Goal: Task Accomplishment & Management: Manage account settings

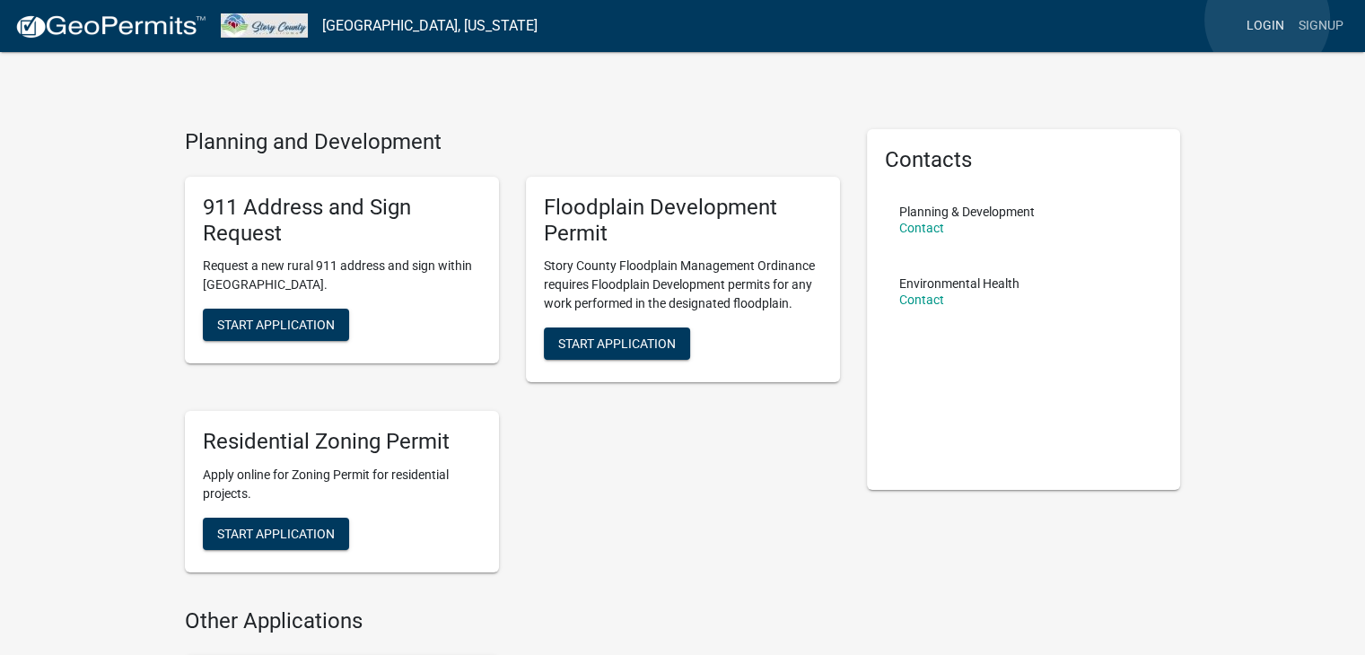
click at [1267, 20] on link "Login" at bounding box center [1265, 26] width 52 height 34
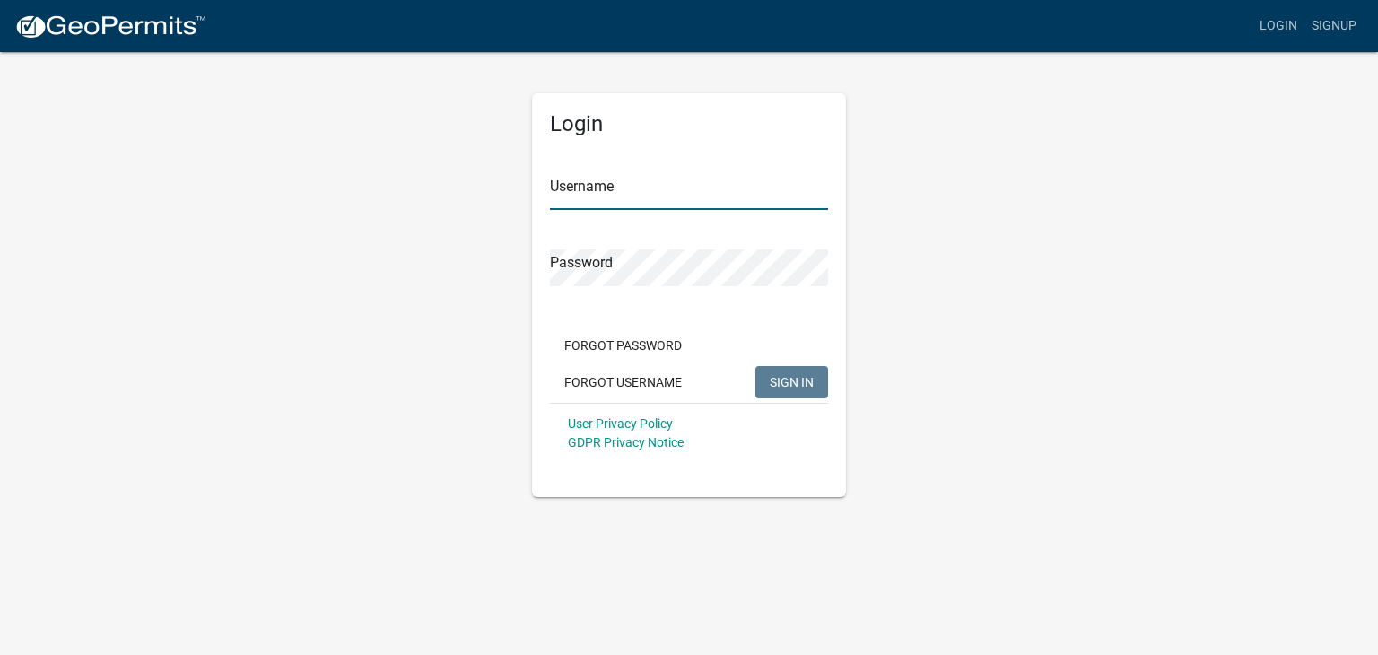
click at [605, 174] on input "Username" at bounding box center [689, 191] width 278 height 37
type input "s"
type input "S"
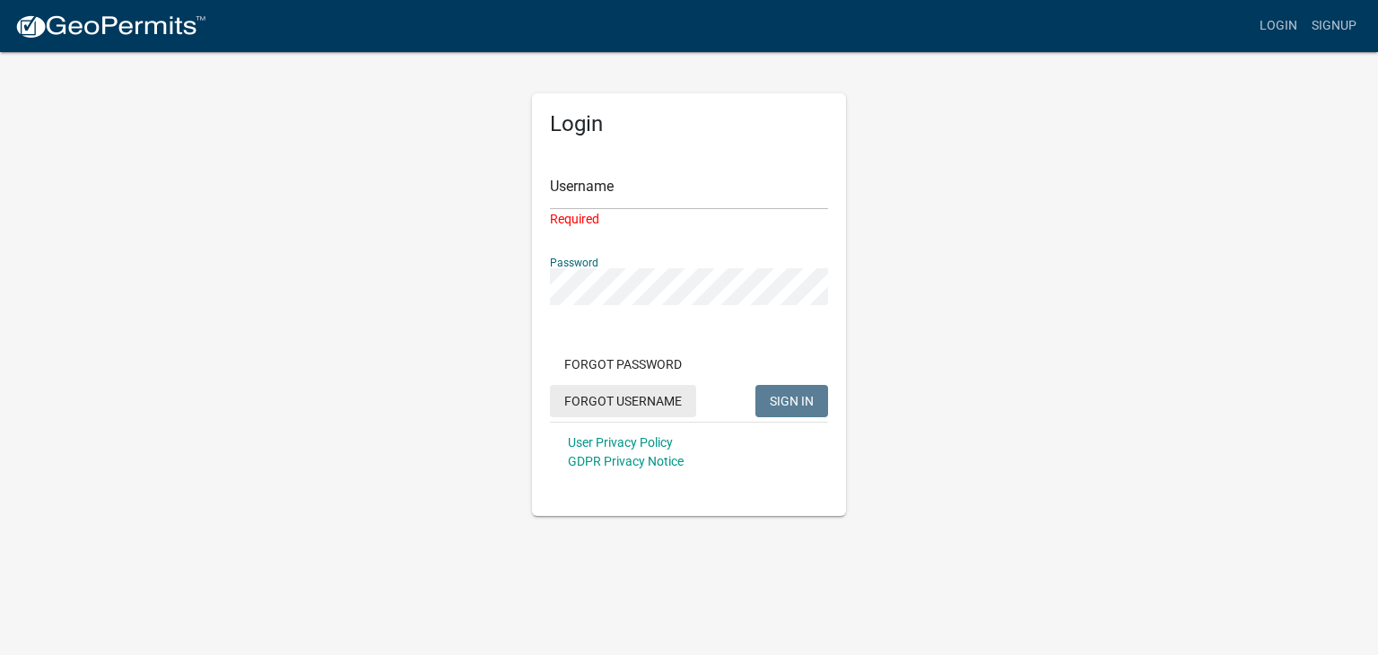
click at [619, 406] on button "Forgot Username" at bounding box center [623, 401] width 146 height 32
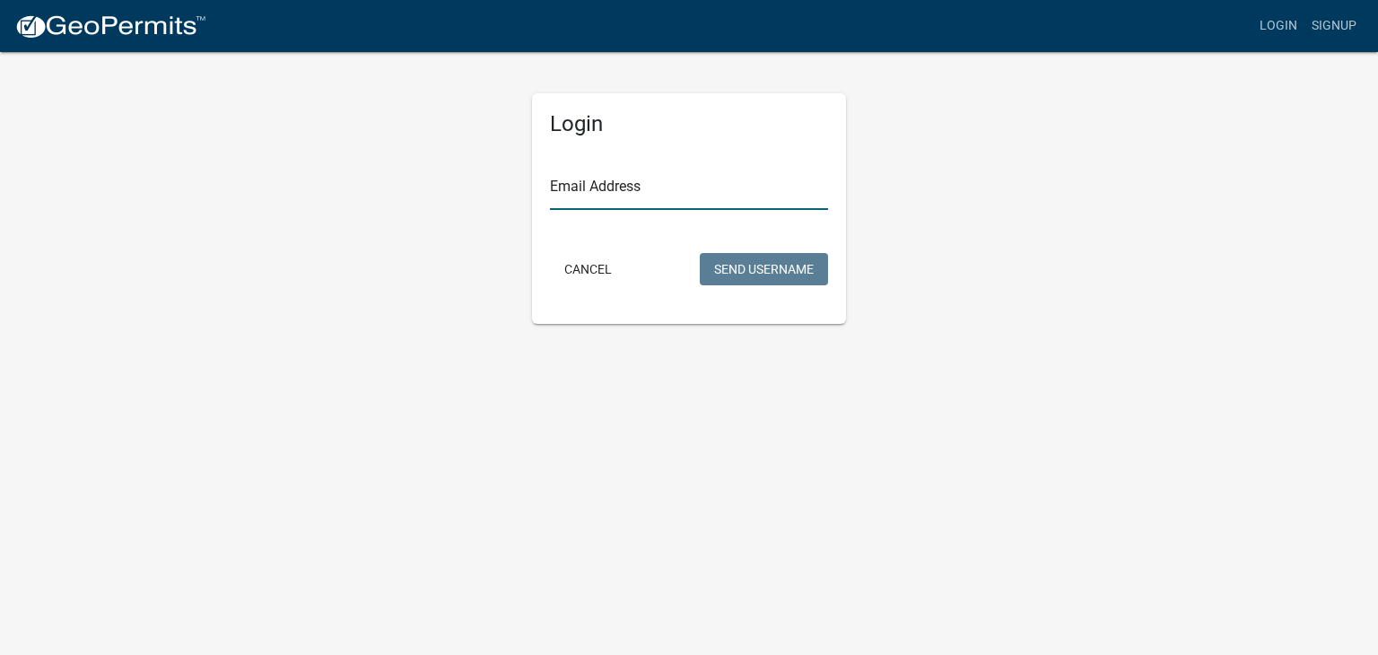
click at [620, 196] on input "Email Address" at bounding box center [689, 191] width 278 height 37
type input "[EMAIL_ADDRESS][DOMAIN_NAME]"
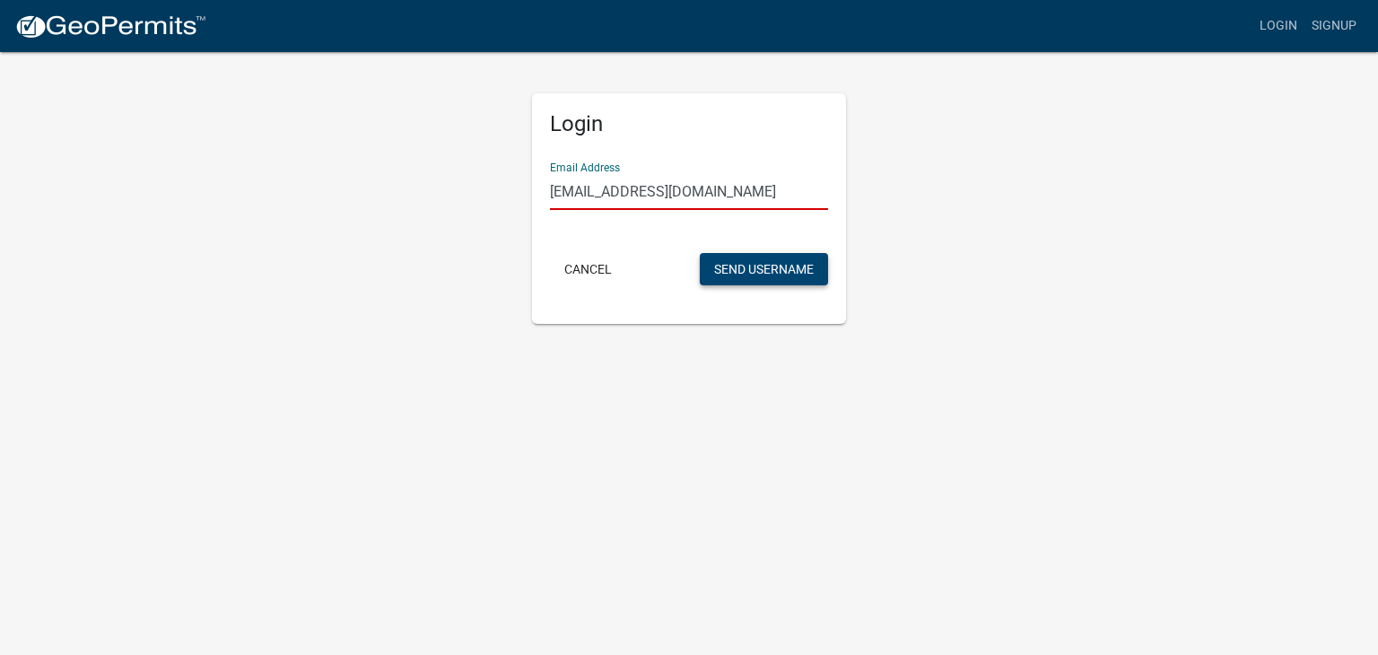
click at [759, 267] on button "Send Username" at bounding box center [764, 269] width 128 height 32
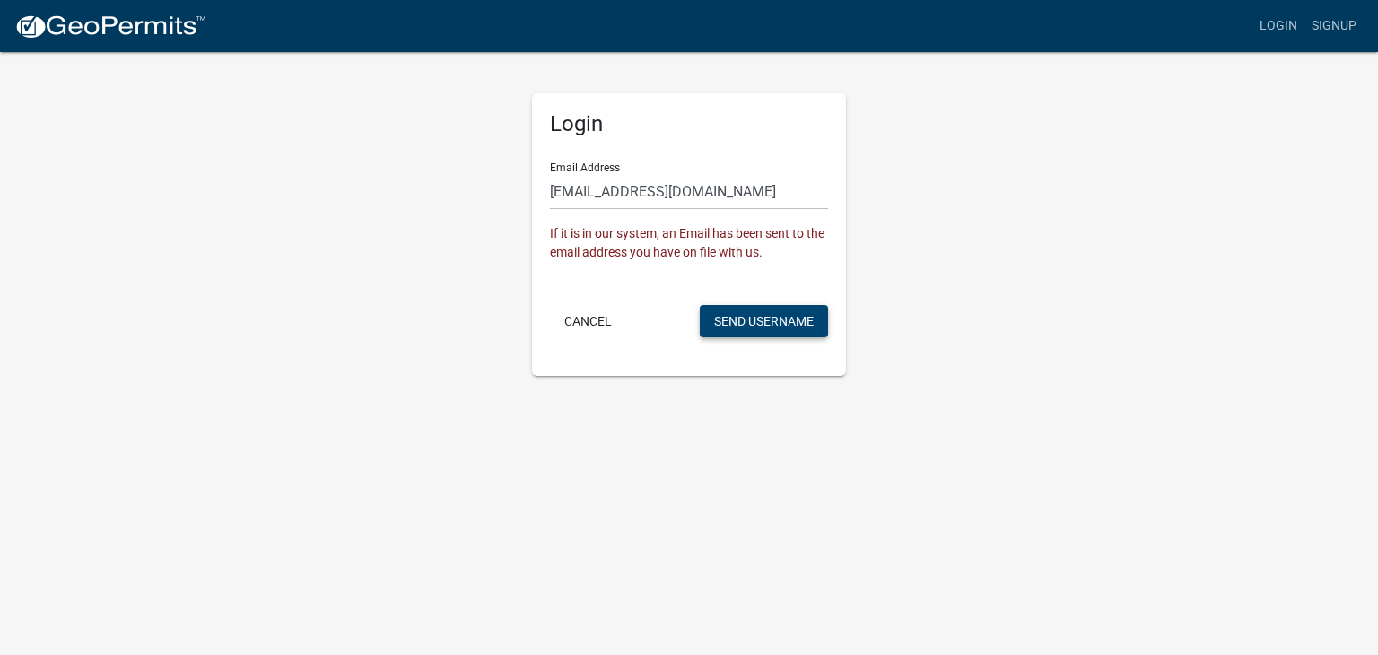
click at [765, 318] on button "Send Username" at bounding box center [764, 321] width 128 height 32
click at [781, 313] on button "Send Username" at bounding box center [764, 321] width 128 height 32
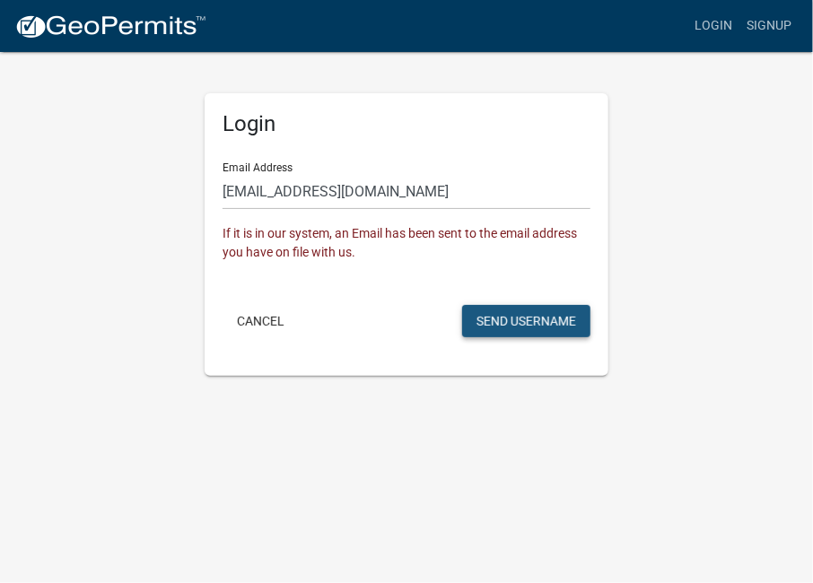
click at [509, 320] on button "Send Username" at bounding box center [526, 321] width 128 height 32
click at [506, 315] on button "Send Username" at bounding box center [526, 321] width 128 height 32
drag, startPoint x: 506, startPoint y: 315, endPoint x: 478, endPoint y: 66, distance: 251.0
click at [478, 66] on div "Login Email Address nvorm@midwestlivestock.com If it is in our system, an Email…" at bounding box center [406, 213] width 431 height 326
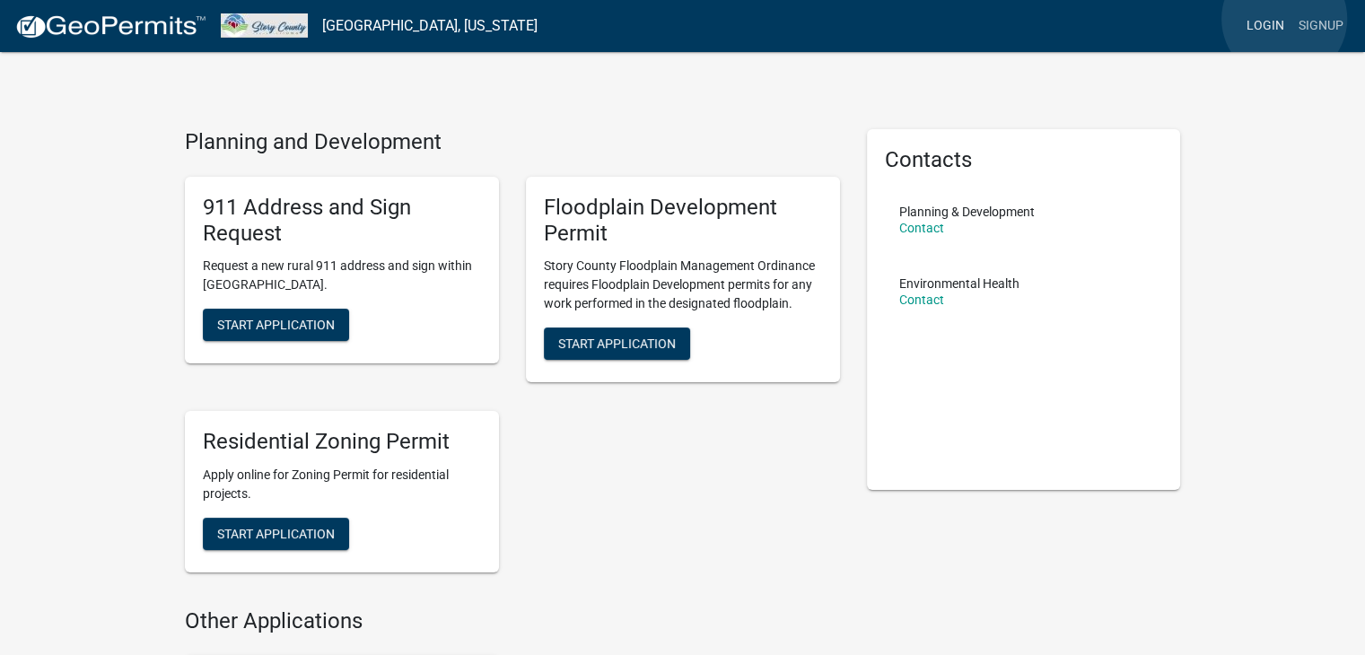
click at [1284, 19] on link "Login" at bounding box center [1265, 26] width 52 height 34
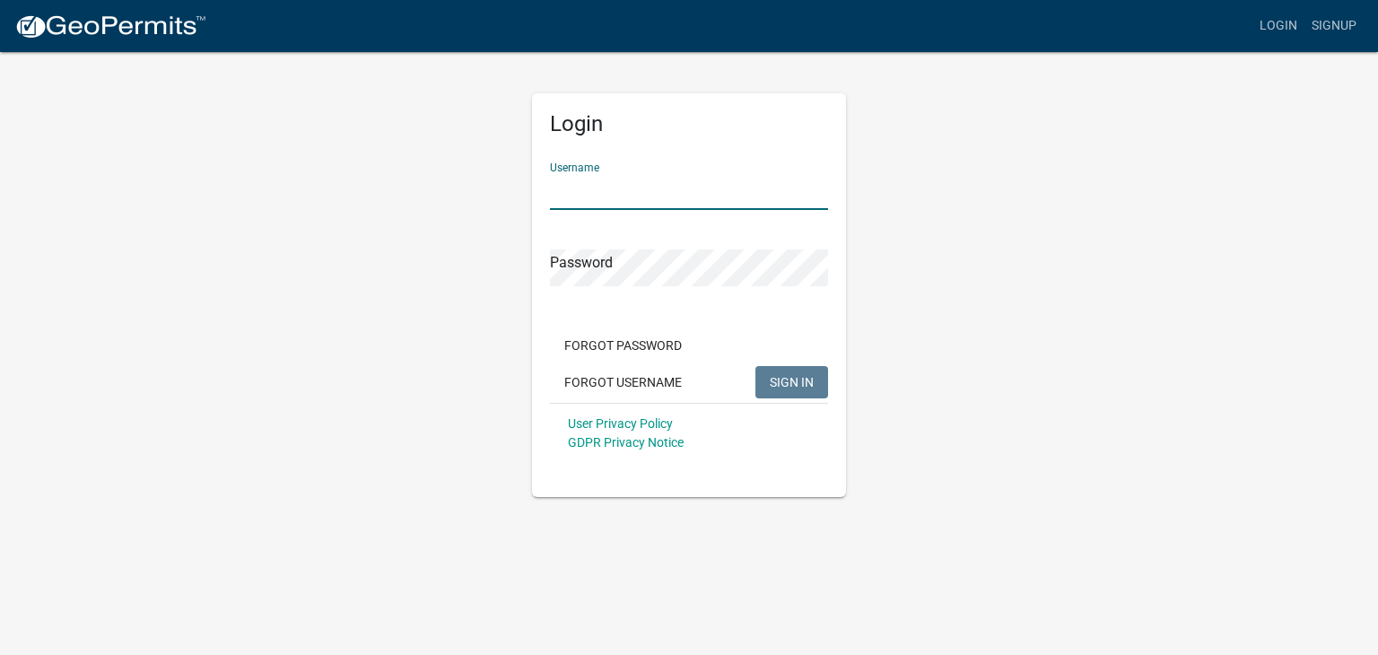
click at [587, 182] on input "Username" at bounding box center [689, 191] width 278 height 37
type input "[EMAIL_ADDRESS][DOMAIN_NAME]"
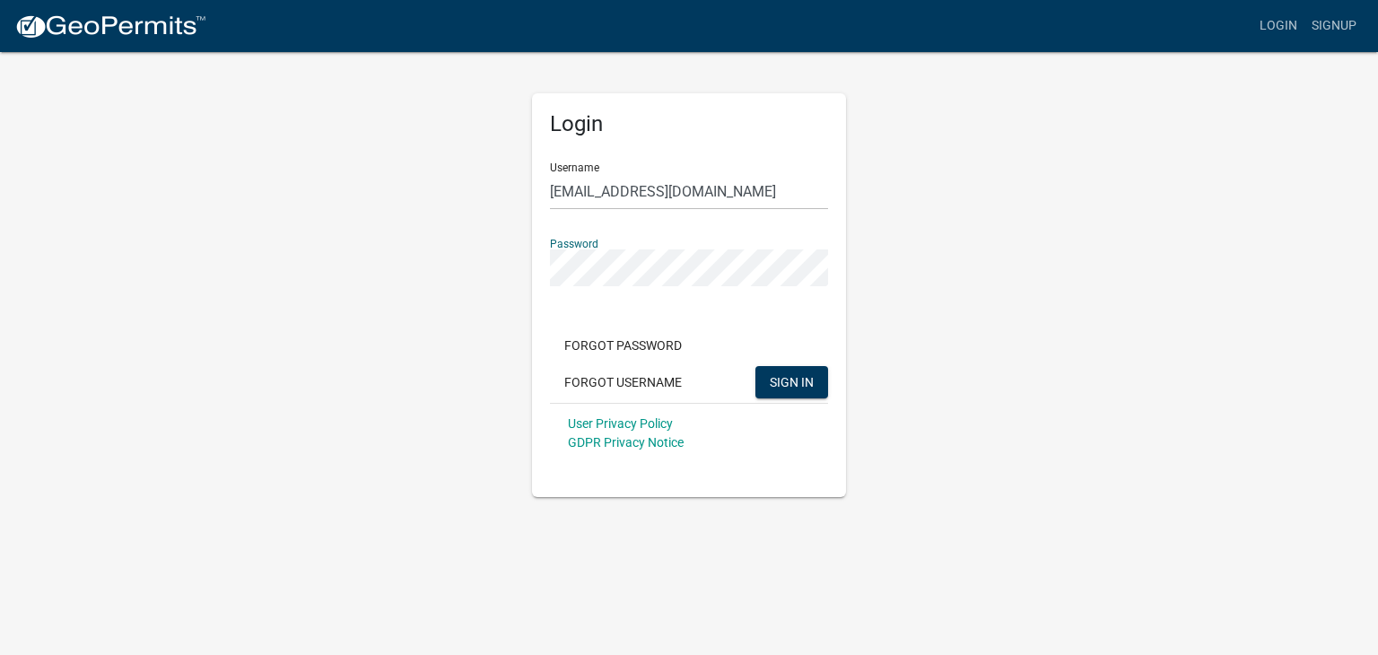
click at [756, 366] on button "SIGN IN" at bounding box center [792, 382] width 73 height 32
click at [631, 379] on button "Forgot Username" at bounding box center [623, 382] width 146 height 32
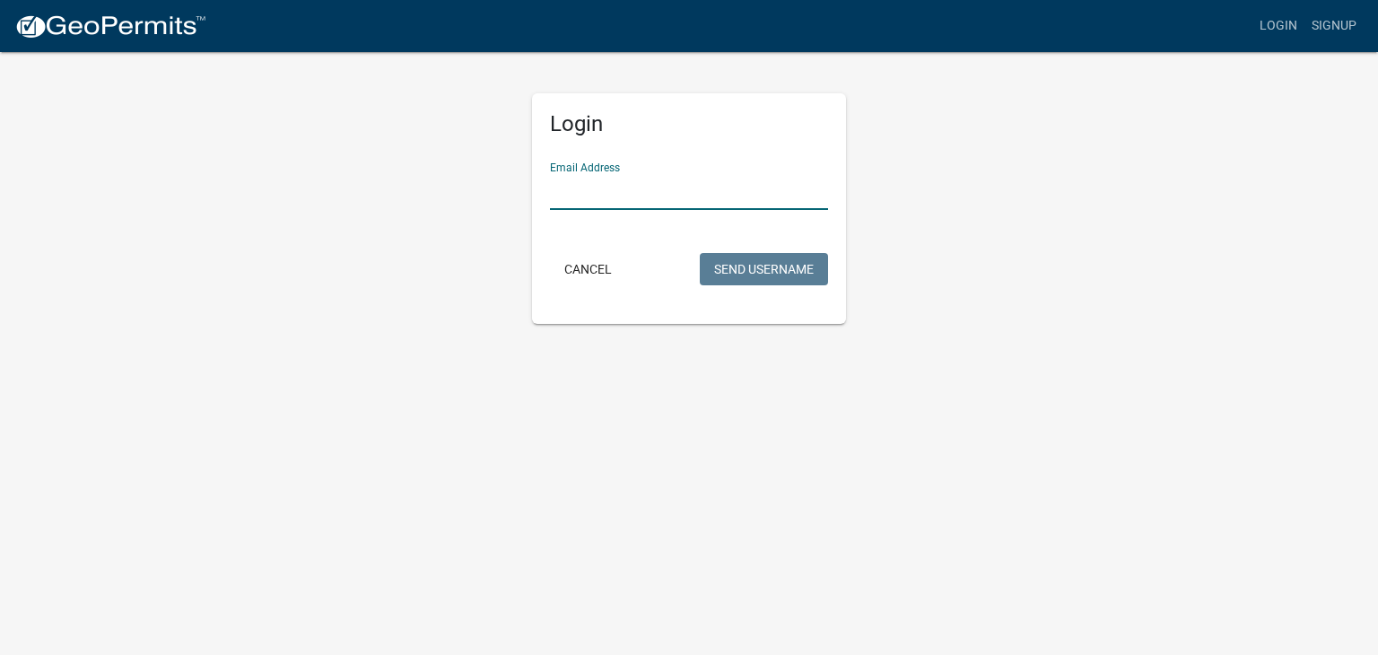
click at [596, 177] on input "Email Address" at bounding box center [689, 191] width 278 height 37
type input "[EMAIL_ADDRESS][DOMAIN_NAME]"
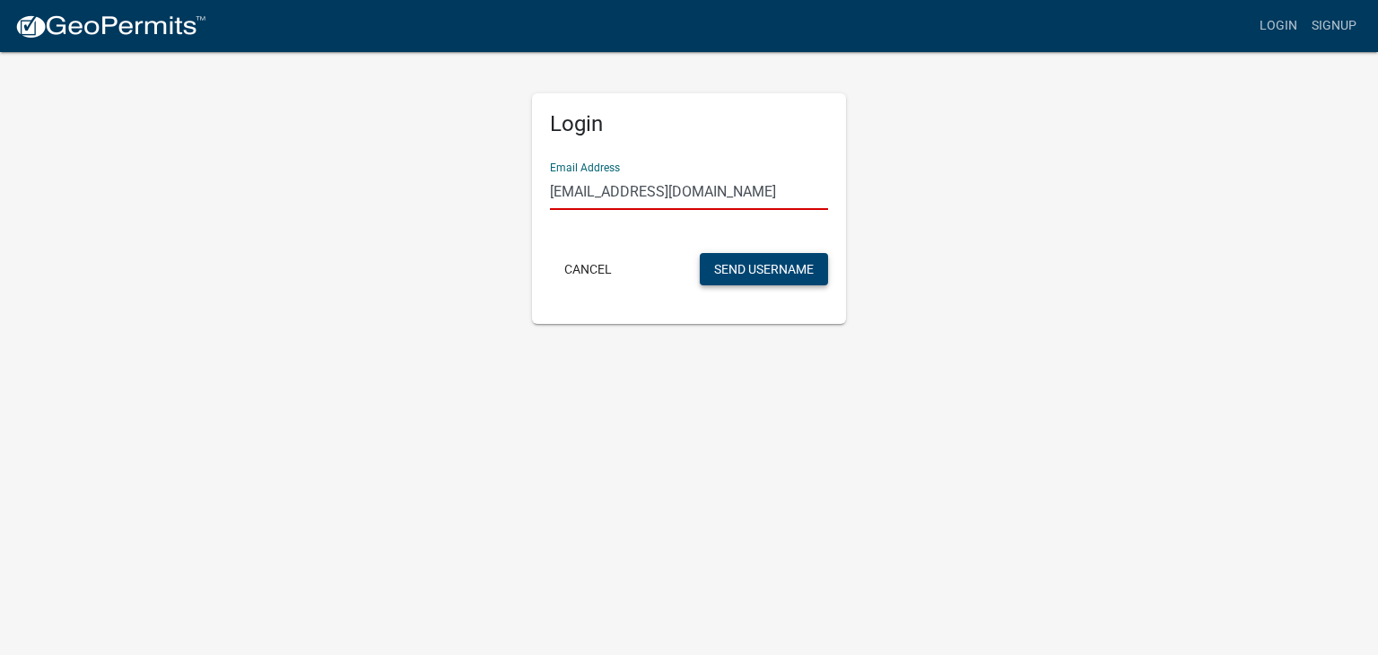
click at [756, 268] on button "Send Username" at bounding box center [764, 269] width 128 height 32
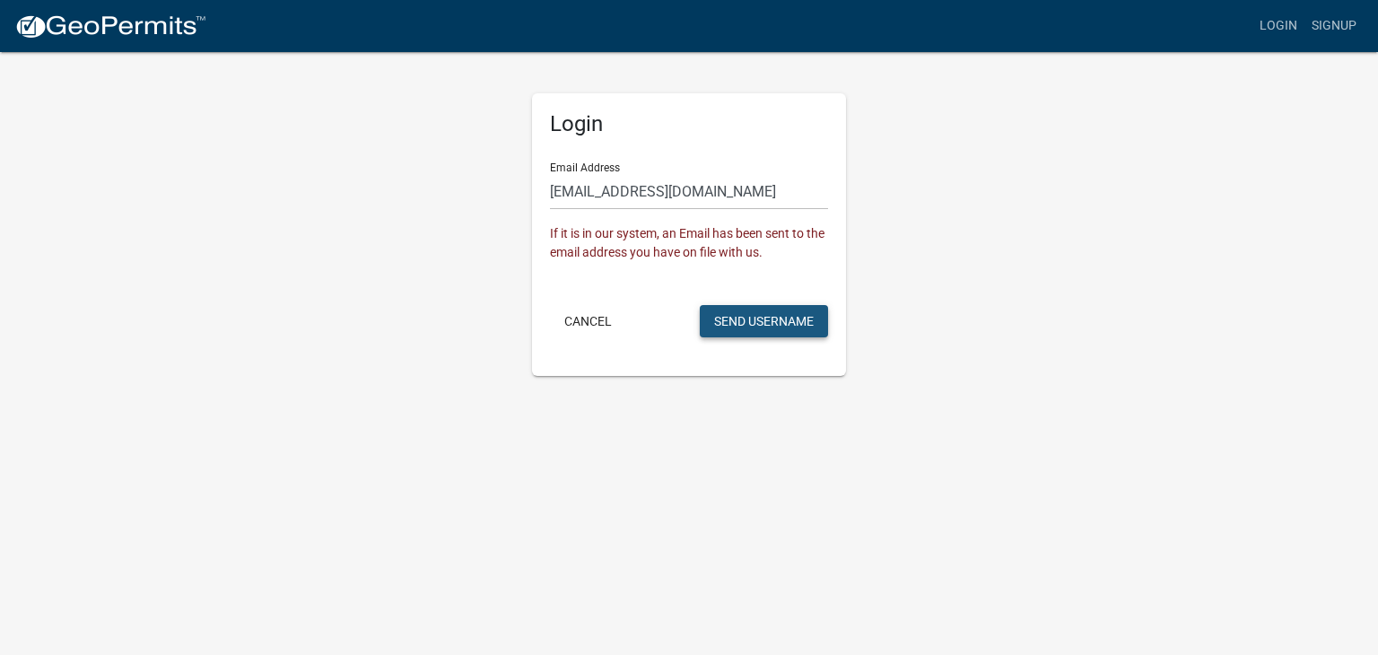
click at [770, 332] on button "Send Username" at bounding box center [764, 321] width 128 height 32
click at [765, 327] on button "Send Username" at bounding box center [764, 321] width 128 height 32
